Goal: Register for event/course

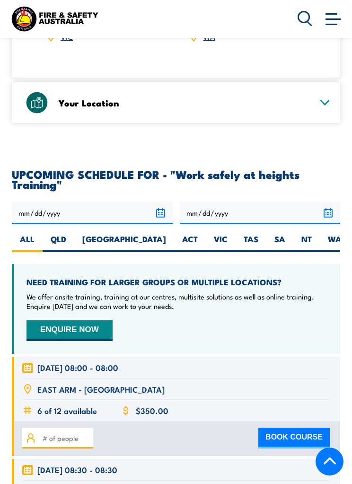
scroll to position [1461, 0]
click at [293, 234] on label "NT" at bounding box center [306, 243] width 27 height 18
click at [312, 234] on input "NT" at bounding box center [315, 237] width 6 height 6
radio input "true"
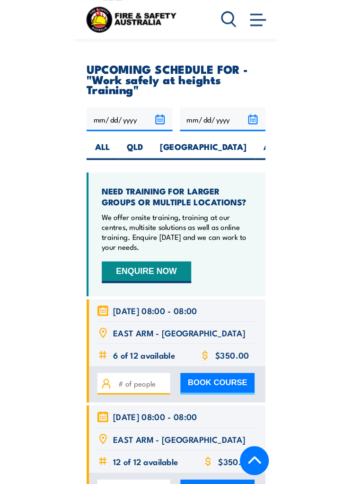
scroll to position [1525, 0]
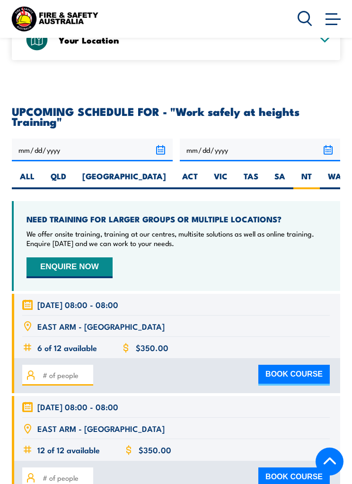
click at [281, 365] on button "BOOK COURSE" at bounding box center [293, 375] width 71 height 21
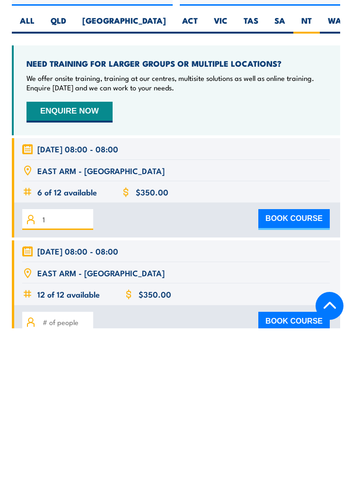
type input "1"
click at [299, 365] on button "BOOK COURSE" at bounding box center [293, 375] width 71 height 21
